Goal: Transaction & Acquisition: Purchase product/service

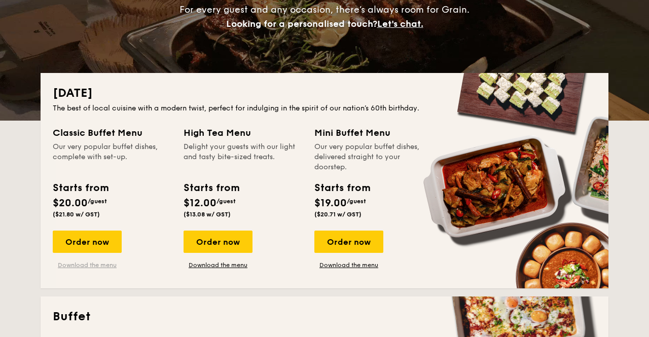
click at [108, 263] on link "Download the menu" at bounding box center [87, 265] width 69 height 8
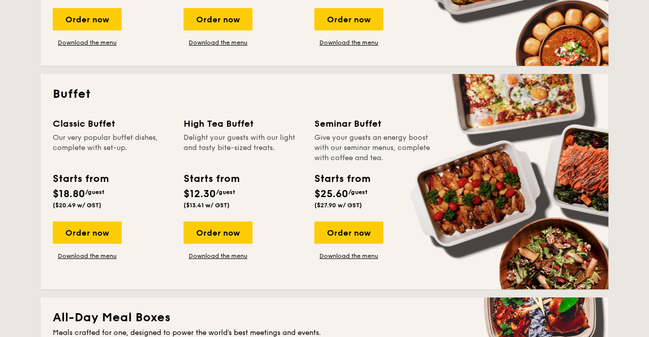
scroll to position [387, 0]
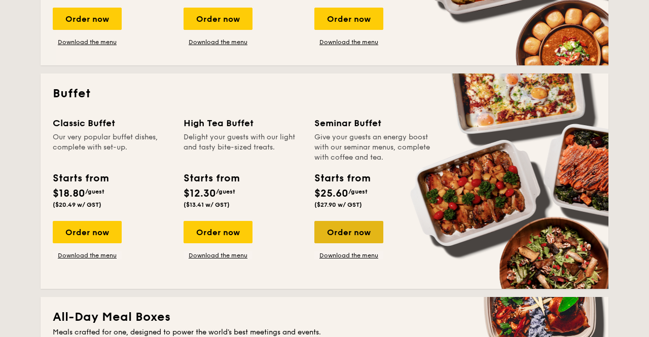
click at [337, 225] on div "Order now" at bounding box center [349, 232] width 69 height 22
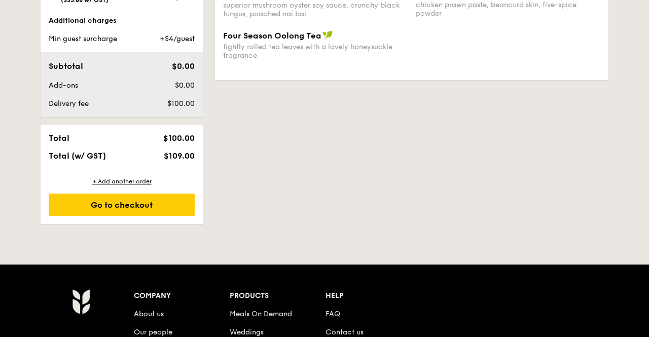
scroll to position [517, 0]
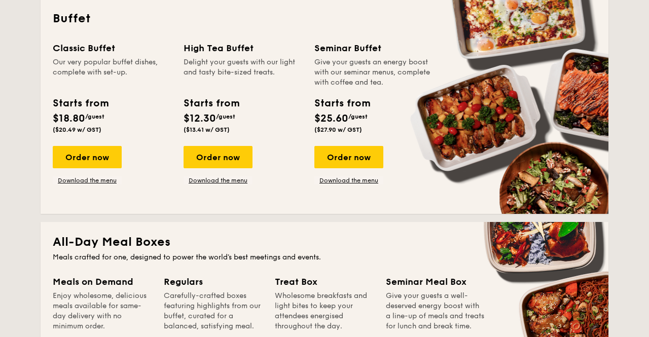
scroll to position [461, 0]
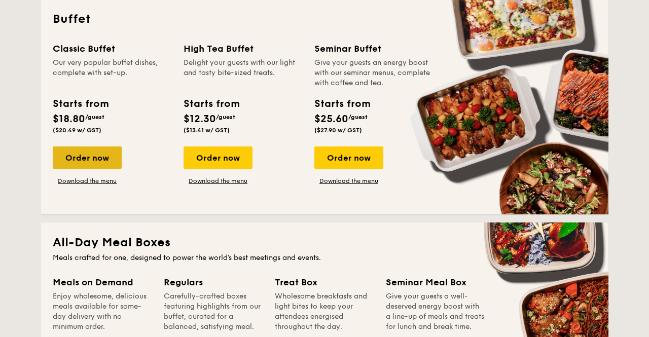
click at [100, 164] on div "Order now" at bounding box center [87, 158] width 69 height 22
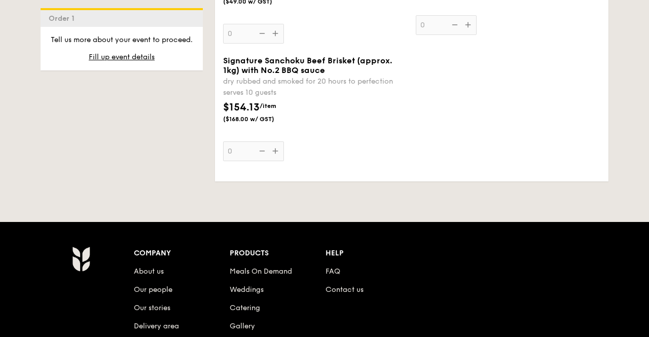
scroll to position [1316, 0]
